Goal: Check status: Check status

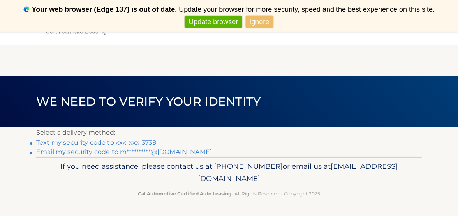
click at [101, 151] on link "**********" at bounding box center [124, 151] width 176 height 7
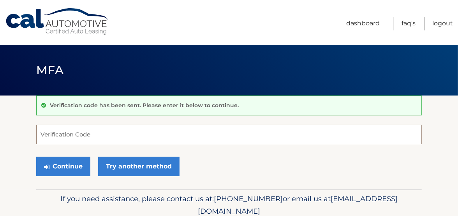
click at [121, 131] on input "Verification Code" at bounding box center [228, 134] width 385 height 19
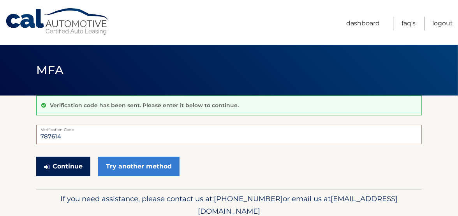
type input "787614"
click at [79, 163] on button "Continue" at bounding box center [63, 165] width 54 height 19
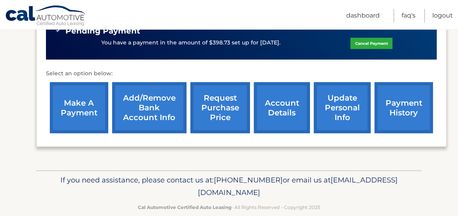
scroll to position [278, 0]
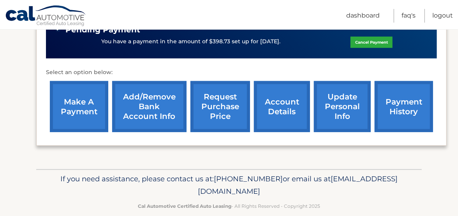
click at [405, 84] on link "payment history" at bounding box center [403, 106] width 58 height 51
